Goal: Task Accomplishment & Management: Manage account settings

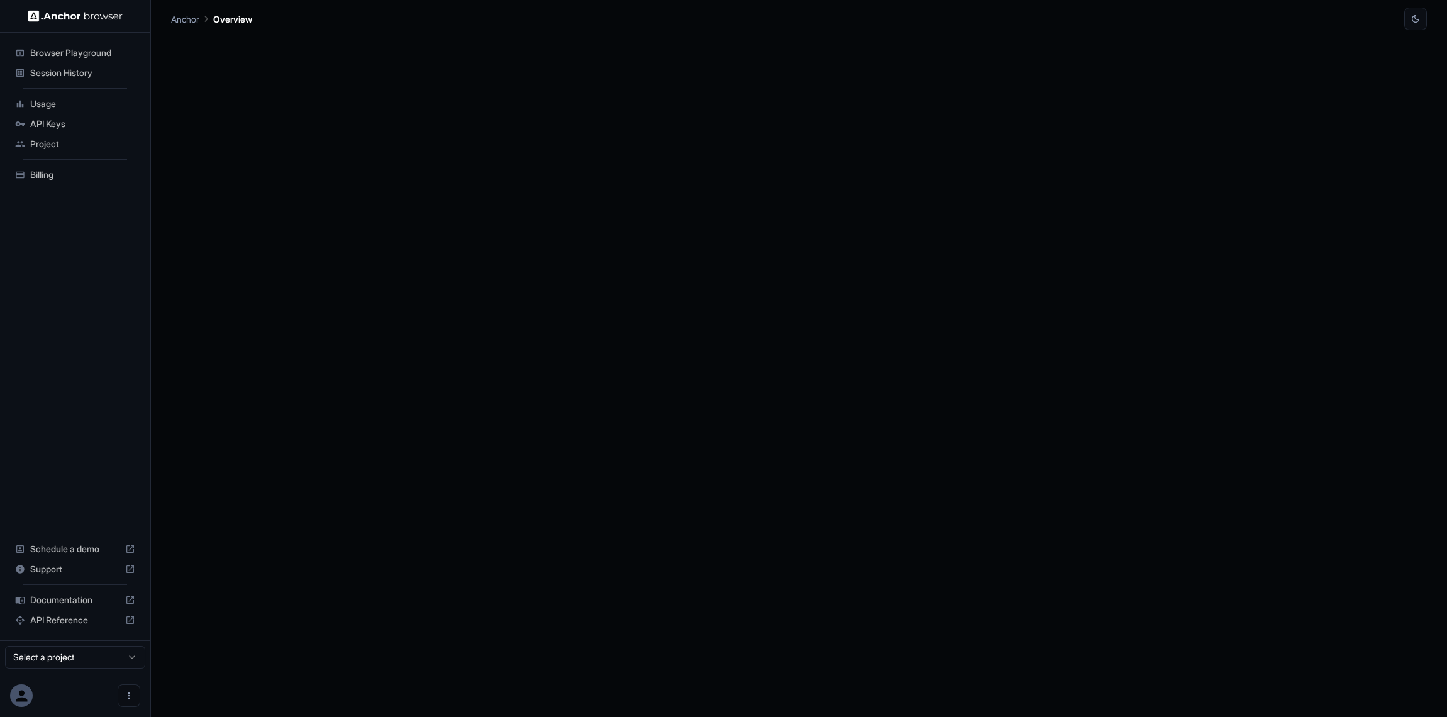
click at [87, 75] on span "Session History" at bounding box center [82, 73] width 105 height 13
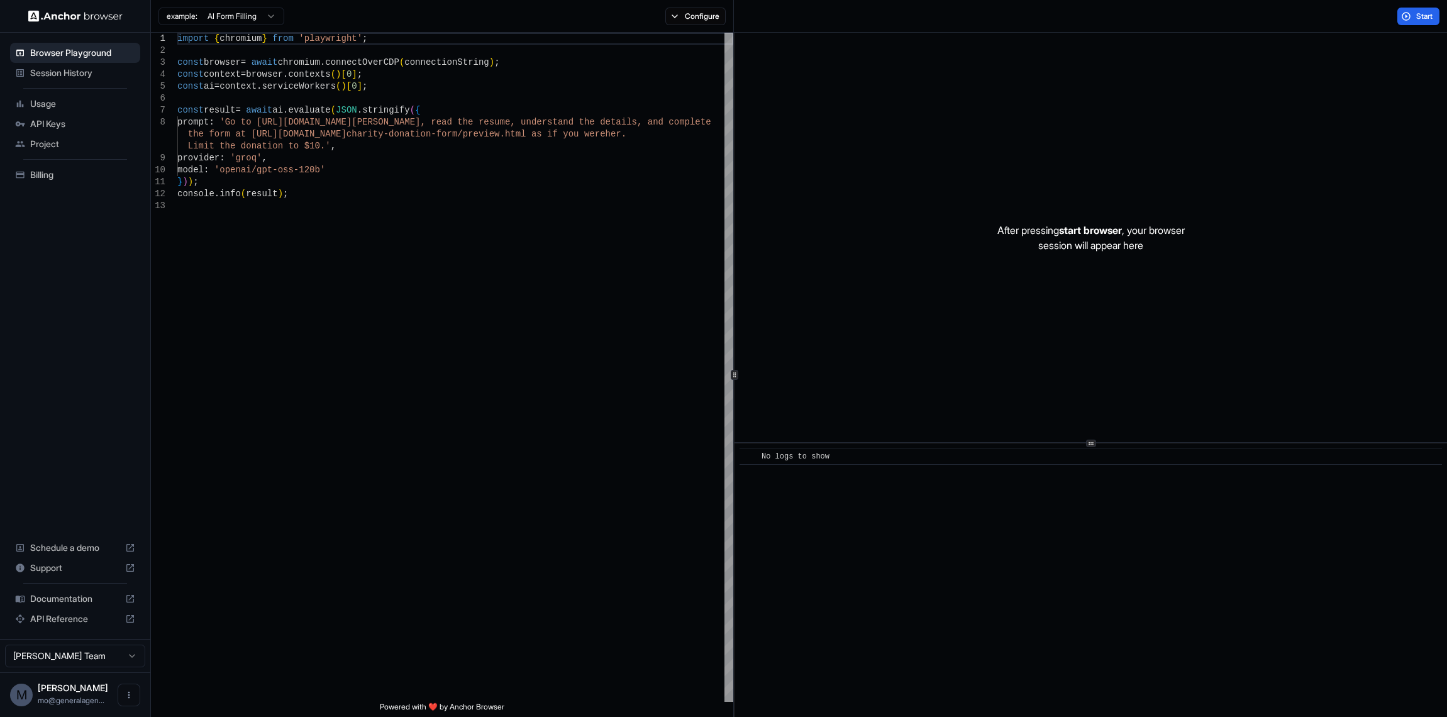
click at [84, 72] on span "Session History" at bounding box center [82, 73] width 105 height 13
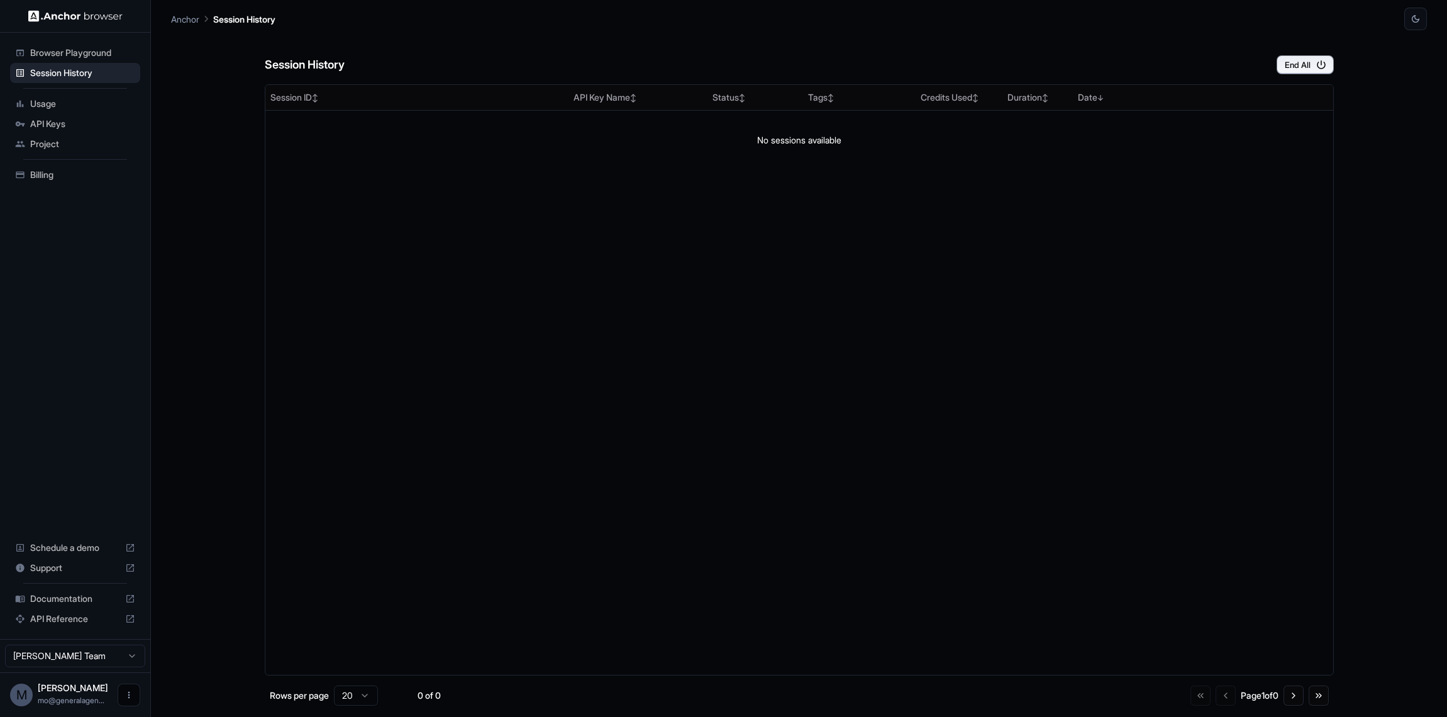
click at [121, 693] on button "Open menu" at bounding box center [129, 694] width 23 height 23
click at [25, 692] on div at bounding box center [723, 358] width 1447 height 717
click at [53, 697] on span "mo@generalagen..." at bounding box center [71, 699] width 67 height 9
click at [74, 141] on span "Project" at bounding box center [82, 144] width 105 height 13
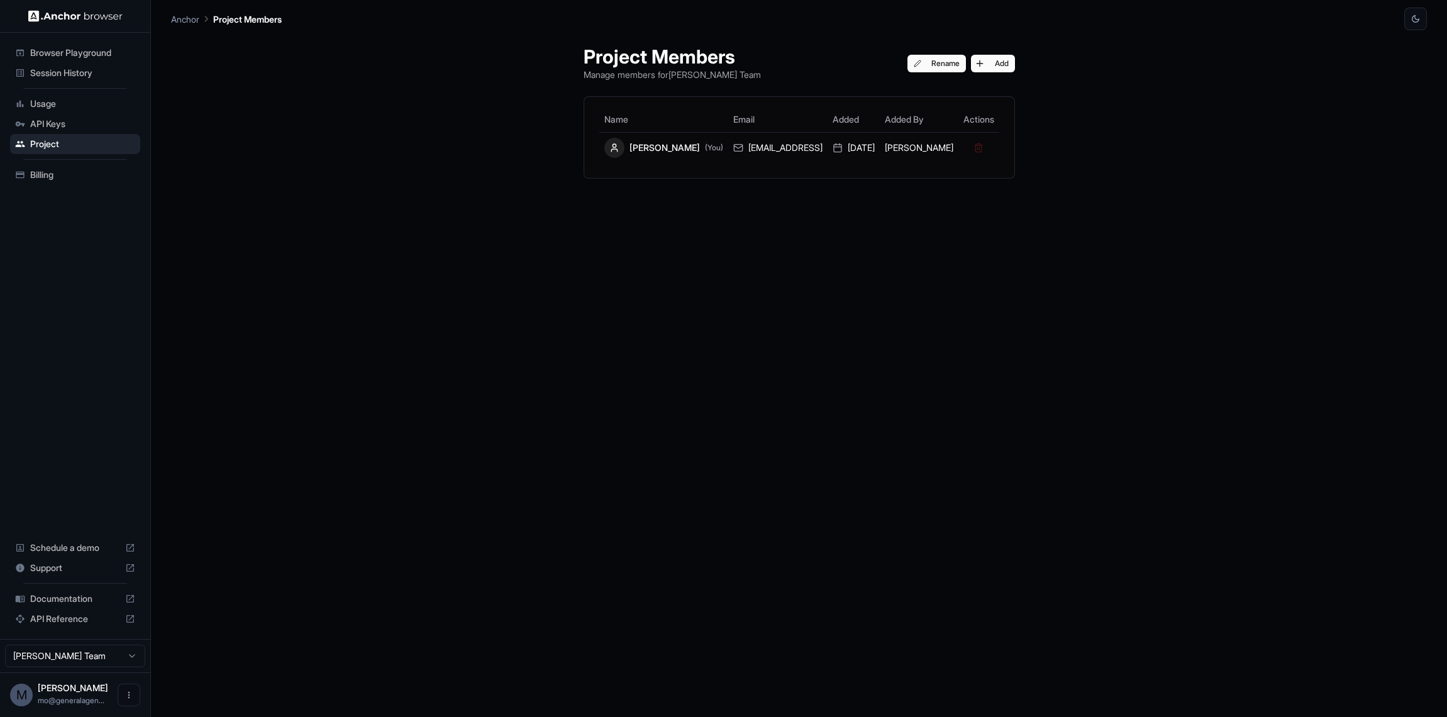
click at [106, 657] on html "Browser Playground Session History Usage API Keys Project Billing Schedule a de…" at bounding box center [723, 358] width 1447 height 717
click at [128, 689] on button "Open menu" at bounding box center [129, 694] width 23 height 23
click at [27, 684] on div at bounding box center [723, 358] width 1447 height 717
click at [539, 331] on div "Project Members Manage members for Mohammed Nasir Team Rename Add Name Email Ad…" at bounding box center [798, 373] width 1255 height 687
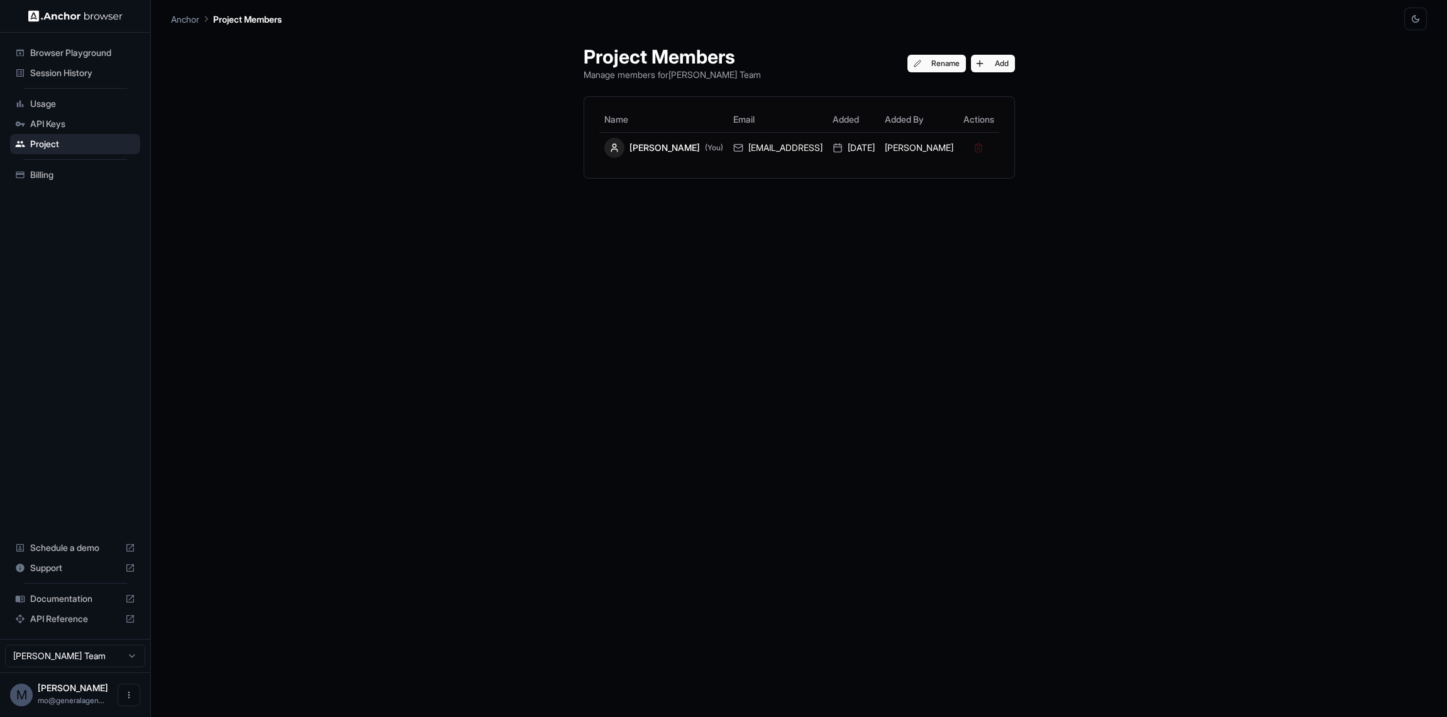
click at [1411, 16] on icon "button" at bounding box center [1415, 19] width 10 height 10
click at [1407, 69] on li "Light" at bounding box center [1400, 69] width 40 height 21
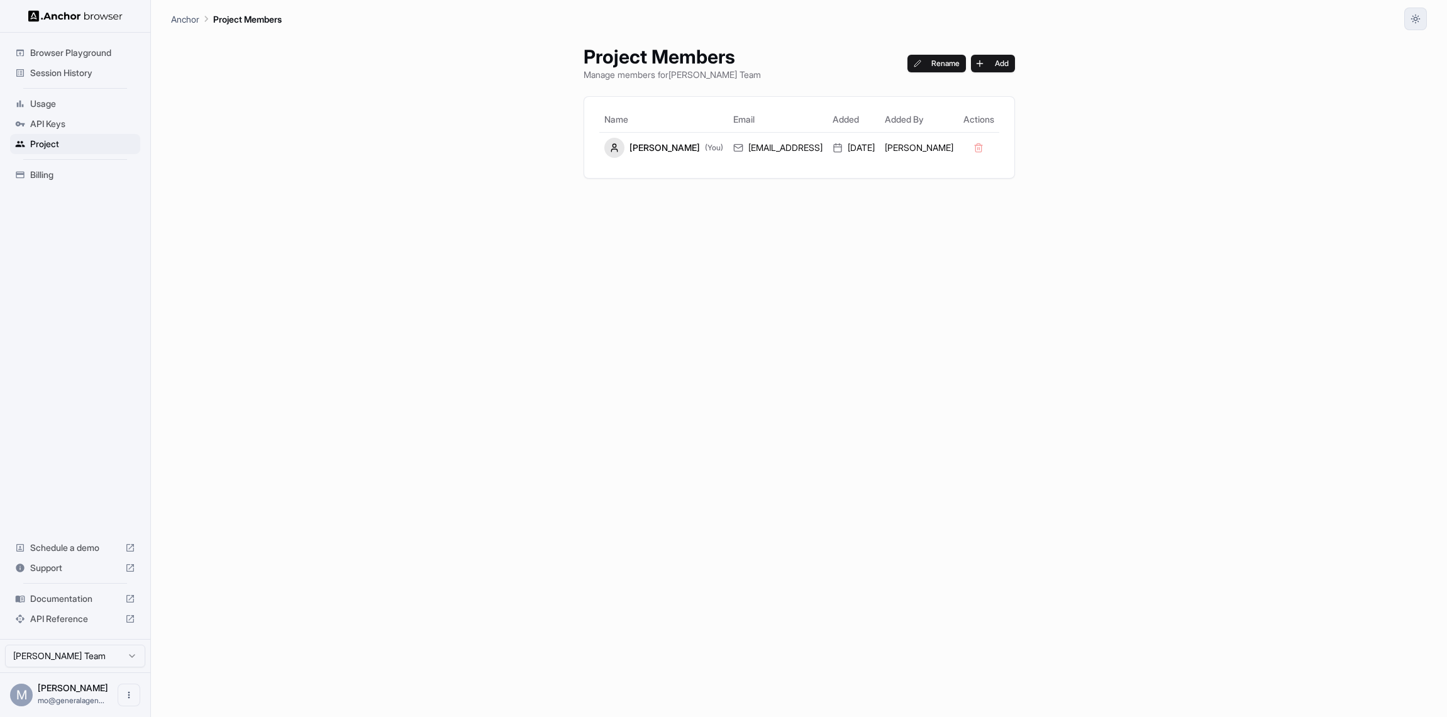
click at [1415, 19] on icon "button" at bounding box center [1415, 19] width 10 height 10
click at [1406, 47] on li "System" at bounding box center [1400, 48] width 40 height 21
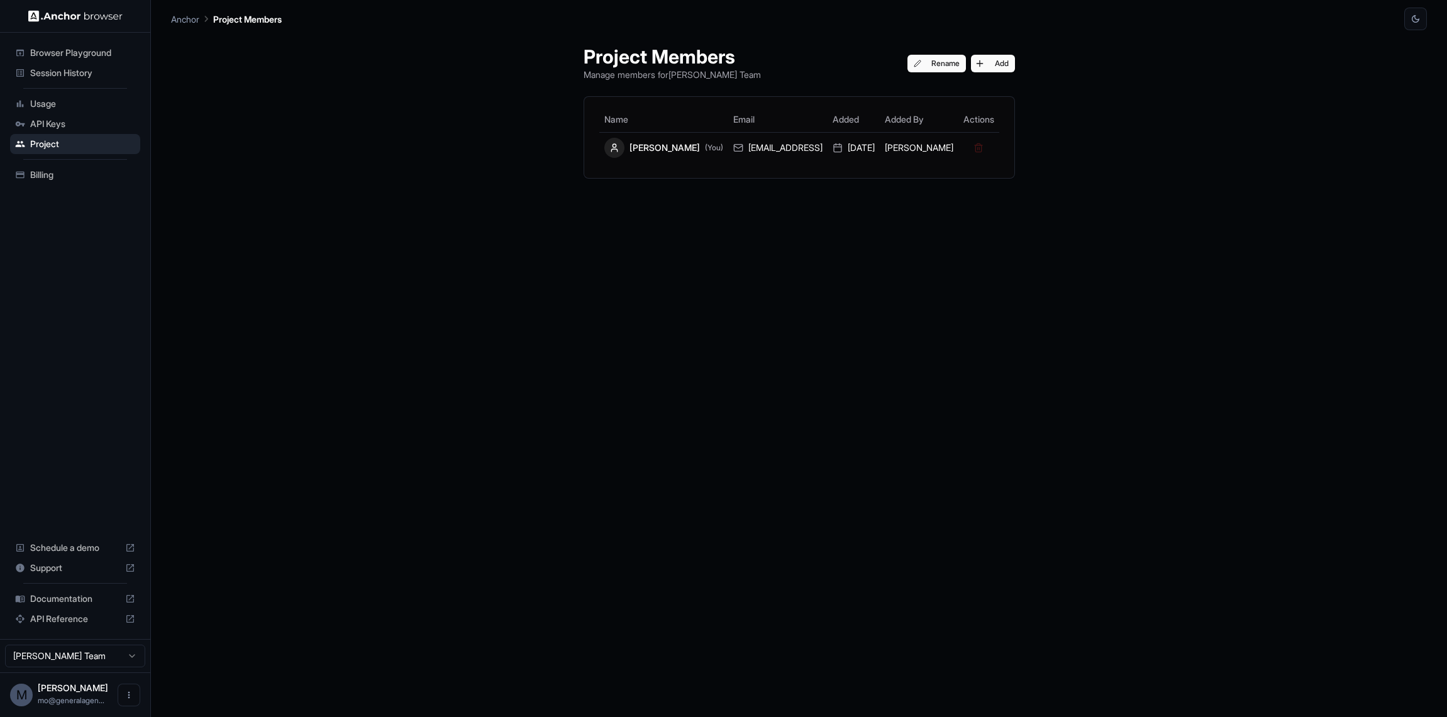
click at [77, 71] on span "Session History" at bounding box center [82, 73] width 105 height 13
